Goal: Task Accomplishment & Management: Use online tool/utility

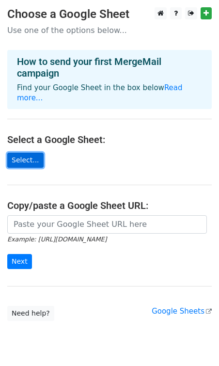
click at [29, 153] on link "Select..." at bounding box center [25, 160] width 36 height 15
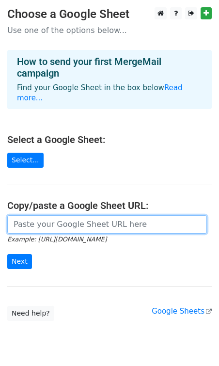
click at [35, 215] on input "url" at bounding box center [107, 224] width 200 height 18
paste input "Secondary_Schools_Contacts"
type input "Secondary_Schools_Contacts"
drag, startPoint x: 118, startPoint y: 213, endPoint x: -3, endPoint y: 210, distance: 120.7
click at [0, 210] on html "Choose a Google Sheet Use one of the options below... How to send your first Me…" at bounding box center [109, 199] width 219 height 399
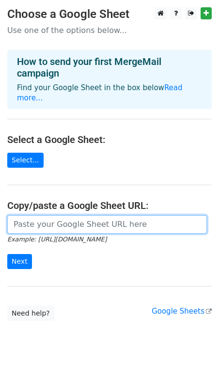
paste input "https://docs.google.com/spreadsheets/d/1RuxWSYLeMYvrUG1d5ZUC_h52VbOO6fQc/edit?g…"
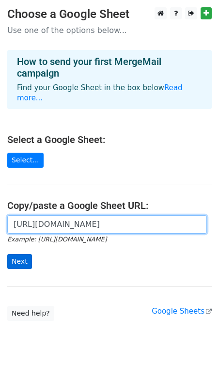
type input "https://docs.google.com/spreadsheets/d/1RuxWSYLeMYvrUG1d5ZUC_h52VbOO6fQc/edit?g…"
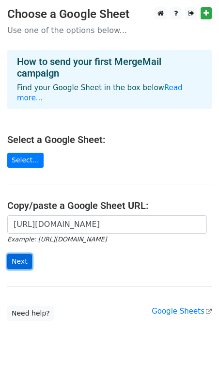
scroll to position [0, 0]
click at [23, 254] on input "Next" at bounding box center [19, 261] width 25 height 15
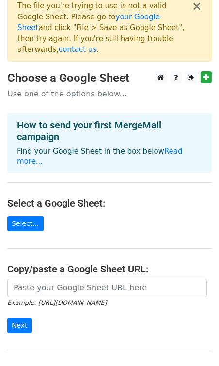
scroll to position [6, 0]
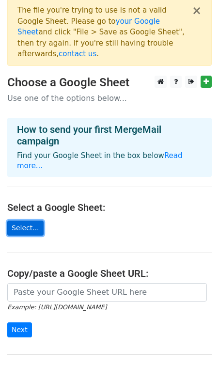
click at [24, 221] on link "Select..." at bounding box center [25, 228] width 36 height 15
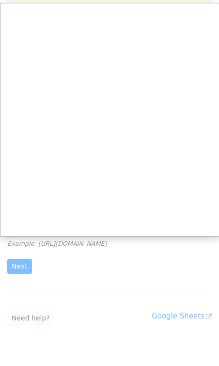
scroll to position [86, 0]
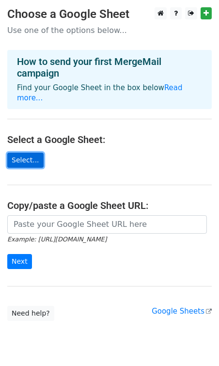
click at [30, 153] on link "Select..." at bounding box center [25, 160] width 36 height 15
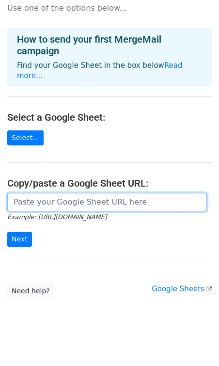
click at [51, 194] on input "url" at bounding box center [107, 202] width 200 height 18
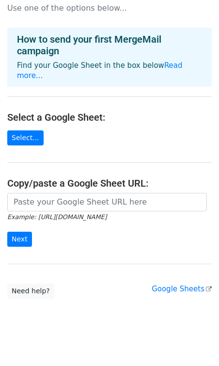
click at [76, 275] on main "Choose a Google Sheet Use one of the options below... How to send your first Me…" at bounding box center [109, 142] width 219 height 314
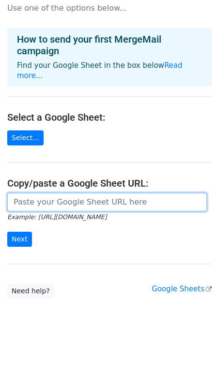
click at [60, 193] on input "url" at bounding box center [107, 202] width 200 height 18
paste input "[URL][DOMAIN_NAME]"
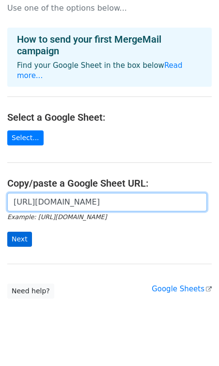
type input "[URL][DOMAIN_NAME]"
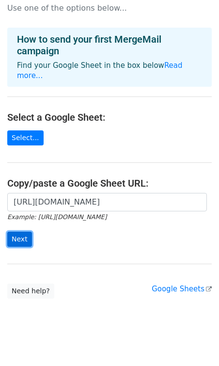
click at [21, 232] on input "Next" at bounding box center [19, 239] width 25 height 15
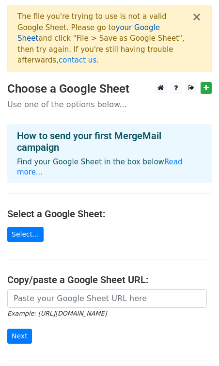
click at [97, 27] on link "your Google Sheet" at bounding box center [88, 33] width 143 height 20
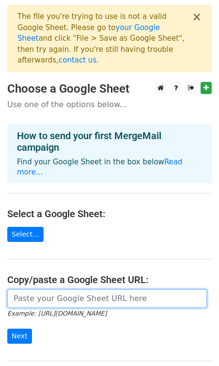
click at [33, 289] on input "url" at bounding box center [107, 298] width 200 height 18
paste input "https://docs.google.com/spreadsheets/d/1WHErsmow2j7kP2aCyu9mrdgse3dYEnyzlmI-VqM…"
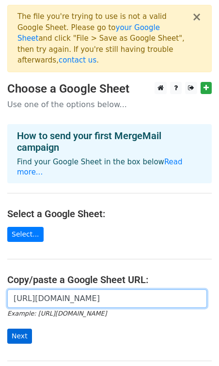
type input "https://docs.google.com/spreadsheets/d/1WHErsmow2j7kP2aCyu9mrdgse3dYEnyzlmI-VqM…"
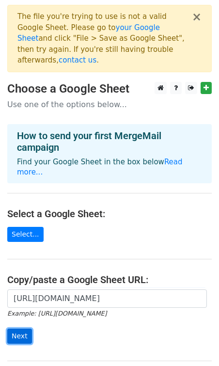
scroll to position [0, 0]
click at [17, 329] on input "Next" at bounding box center [19, 336] width 25 height 15
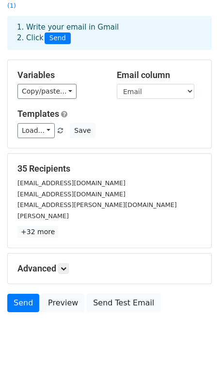
scroll to position [49, 0]
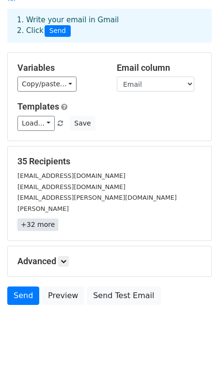
click at [43, 219] on link "+32 more" at bounding box center [37, 225] width 41 height 12
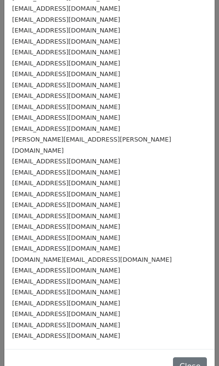
scroll to position [0, 0]
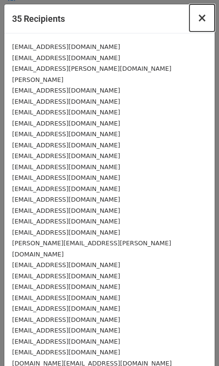
click at [200, 20] on span "×" at bounding box center [202, 18] width 10 height 14
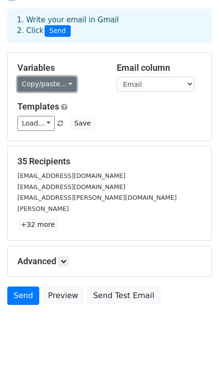
click at [56, 77] on link "Copy/paste..." at bounding box center [46, 84] width 59 height 15
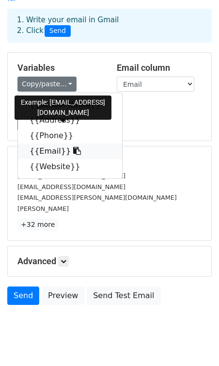
click at [48, 144] on link "{{Email}}" at bounding box center [70, 152] width 104 height 16
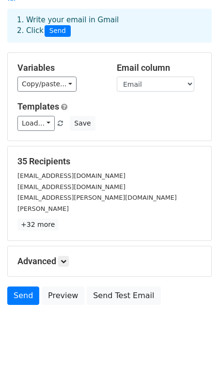
click at [131, 181] on div "[EMAIL_ADDRESS][DOMAIN_NAME]" at bounding box center [109, 186] width 199 height 11
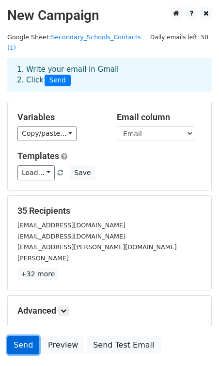
click at [28, 336] on link "Send" at bounding box center [23, 345] width 32 height 18
